Goal: Information Seeking & Learning: Learn about a topic

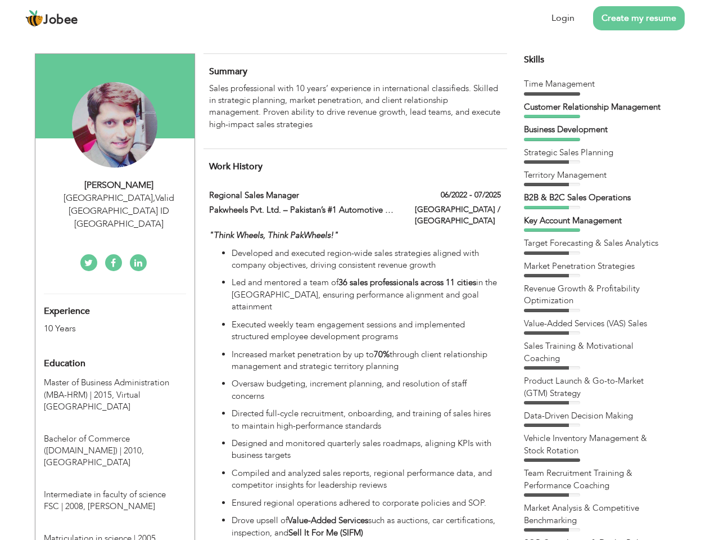
click at [115, 197] on div "[GEOGRAPHIC_DATA] , Valid [GEOGRAPHIC_DATA] ID [GEOGRAPHIC_DATA]" at bounding box center [119, 211] width 151 height 39
click at [119, 185] on div "[PERSON_NAME]" at bounding box center [119, 185] width 151 height 13
click at [119, 198] on div "[GEOGRAPHIC_DATA] , Valid [GEOGRAPHIC_DATA] ID [GEOGRAPHIC_DATA]" at bounding box center [119, 211] width 151 height 39
click at [115, 294] on div "Experience 10 Years" at bounding box center [101, 314] width 133 height 40
click at [102, 322] on div "10 Years" at bounding box center [102, 328] width 116 height 13
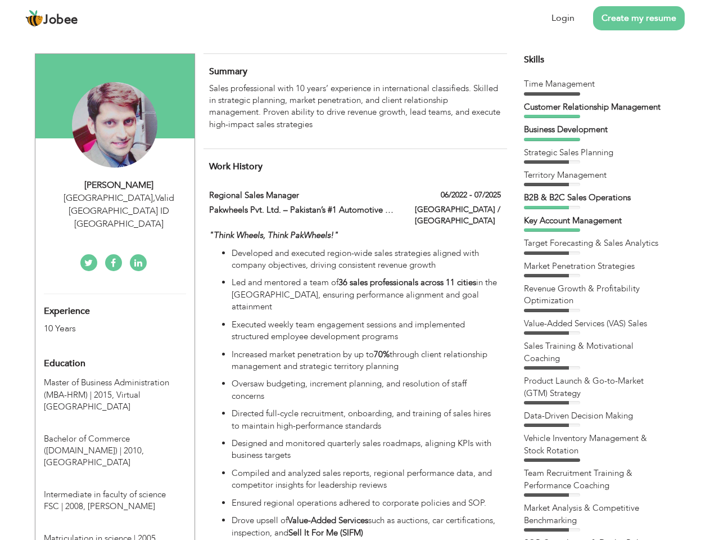
click at [115, 352] on div "Education" at bounding box center [101, 363] width 133 height 22
click at [115, 377] on span "Master of Business Administration (MBA-HRM) | 2015," at bounding box center [106, 388] width 125 height 23
click at [115, 433] on span "Bachelor of Commerce ([DOMAIN_NAME]) | 2010," at bounding box center [94, 444] width 100 height 23
click at [115, 489] on span "Intermediate in faculty of science FSC | 2008," at bounding box center [105, 500] width 122 height 23
click at [115, 533] on span "Matriculation in science | 2005," at bounding box center [101, 538] width 114 height 11
